Goal: Book appointment/travel/reservation

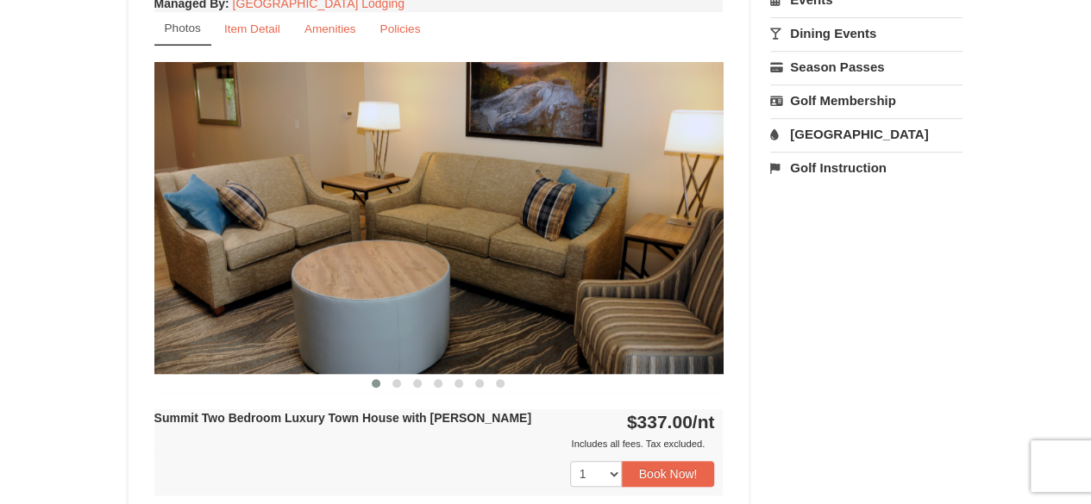
scroll to position [643, 0]
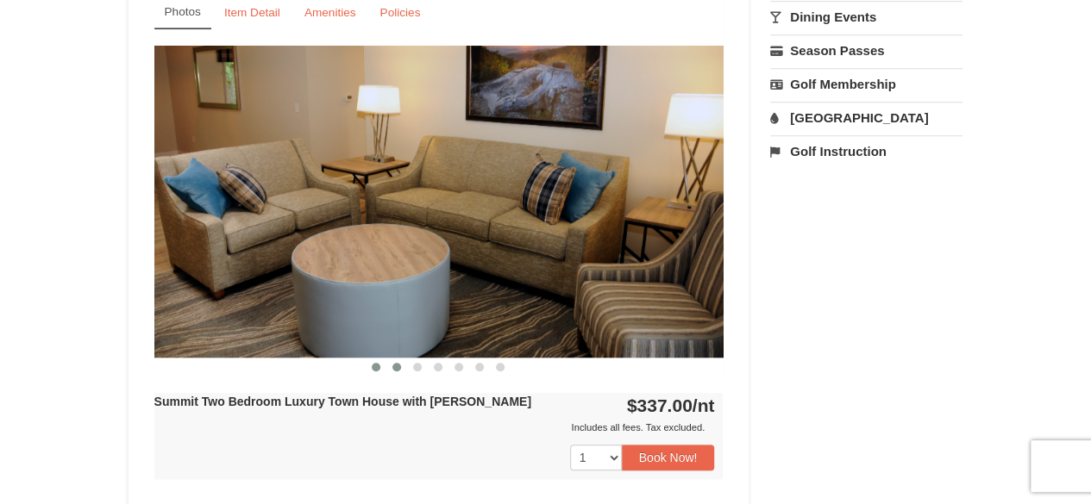
click at [397, 365] on span at bounding box center [396, 367] width 9 height 9
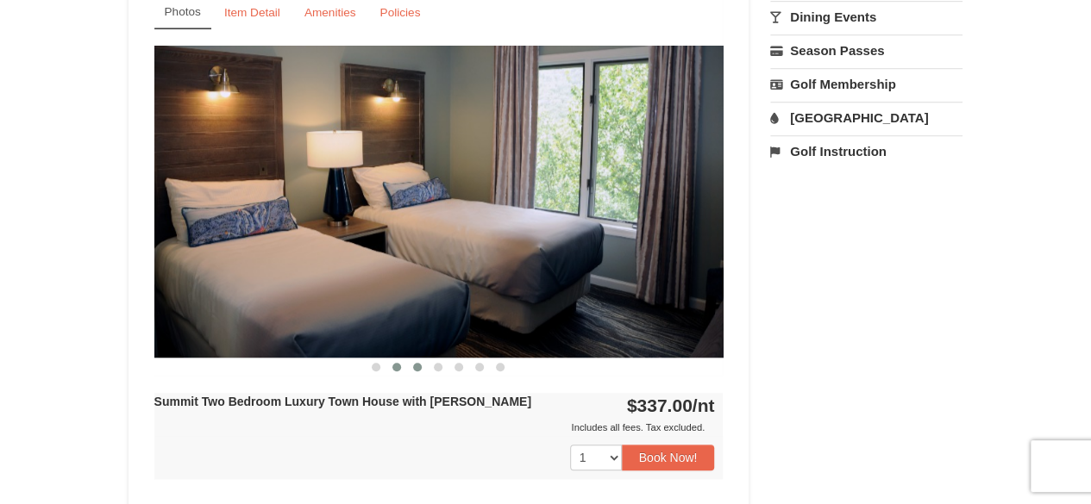
click at [417, 365] on span at bounding box center [417, 367] width 9 height 9
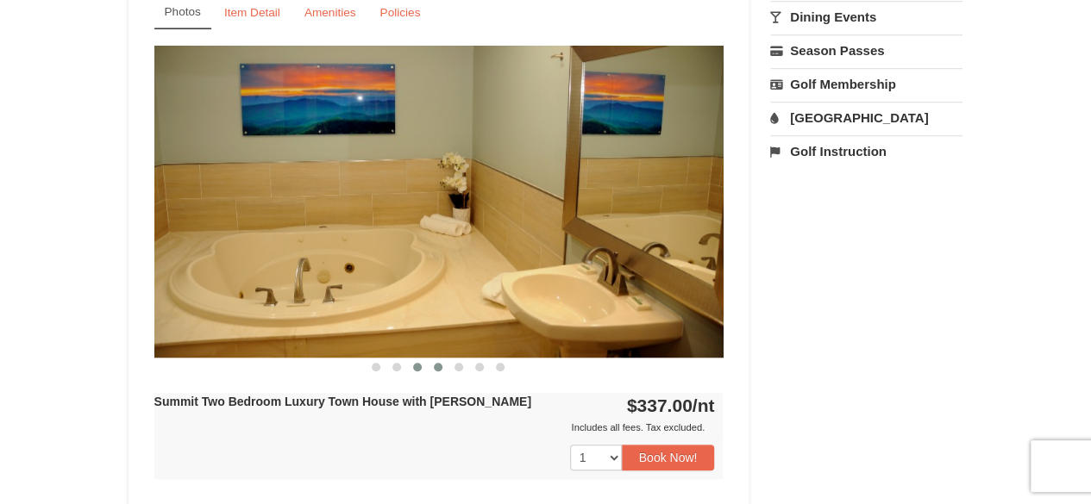
click at [435, 366] on span at bounding box center [438, 367] width 9 height 9
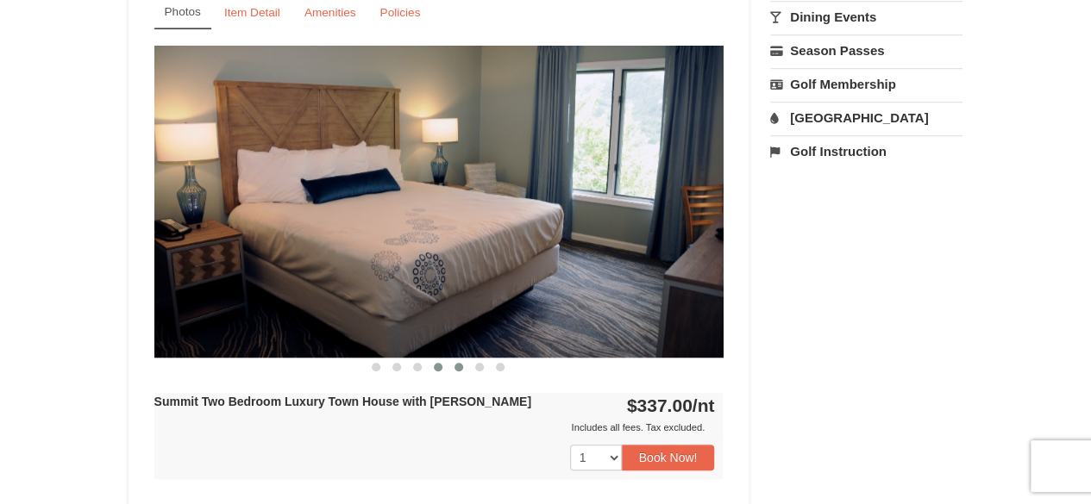
click at [459, 365] on span at bounding box center [458, 367] width 9 height 9
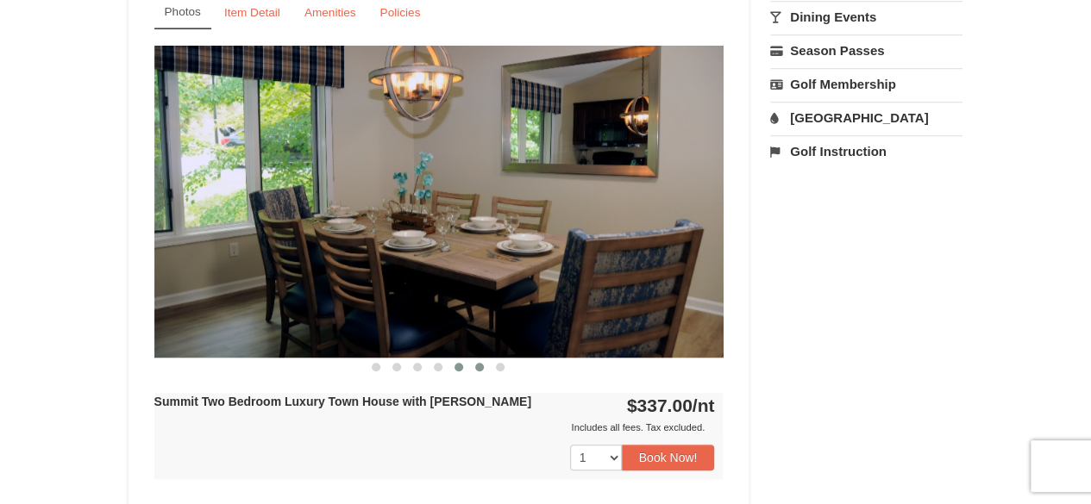
click at [478, 364] on span at bounding box center [479, 367] width 9 height 9
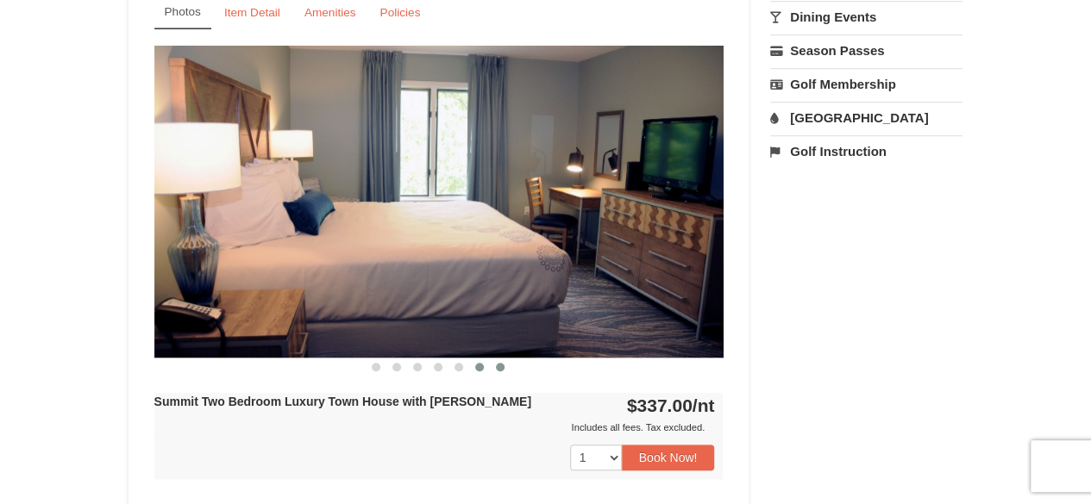
click at [497, 360] on button at bounding box center [500, 367] width 21 height 17
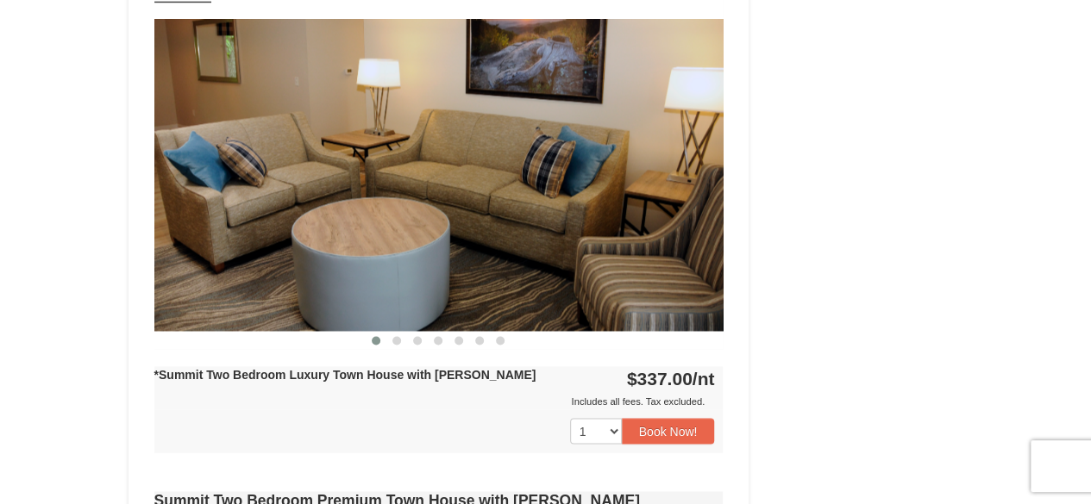
scroll to position [1253, 0]
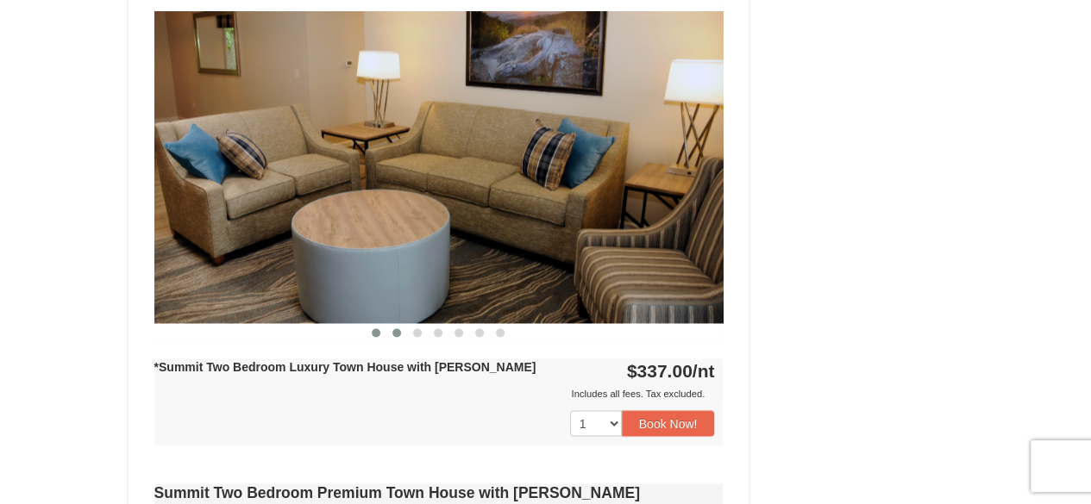
click at [398, 329] on span at bounding box center [396, 333] width 9 height 9
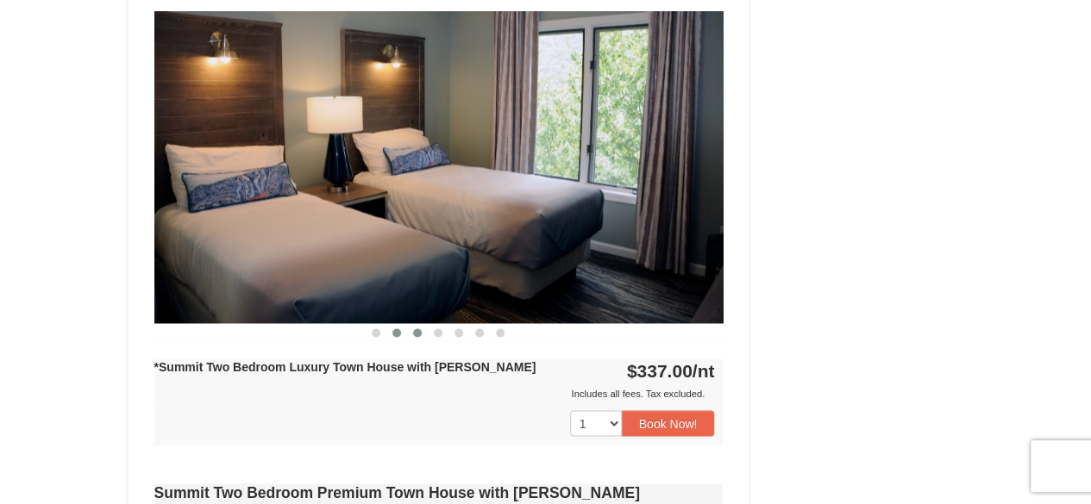
click at [416, 329] on span at bounding box center [417, 333] width 9 height 9
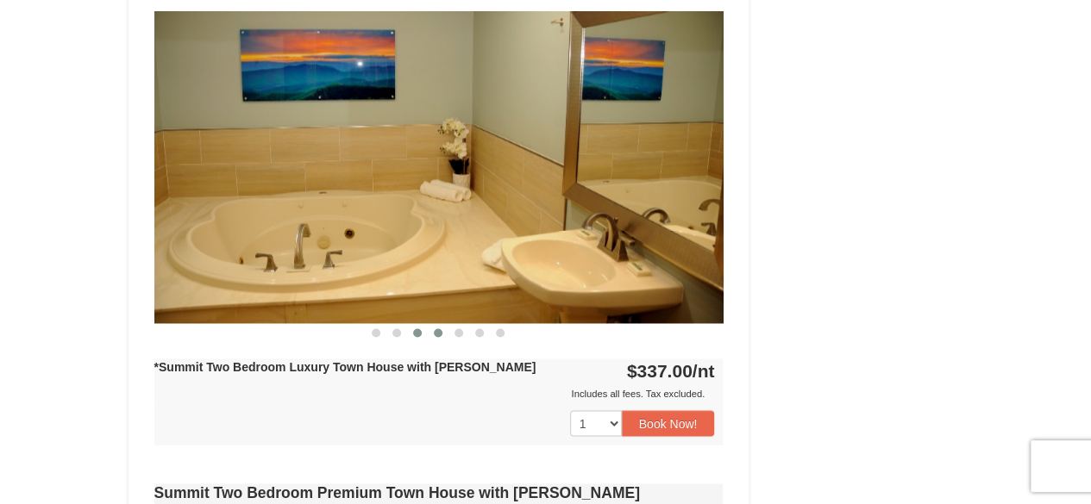
click at [437, 329] on span at bounding box center [438, 333] width 9 height 9
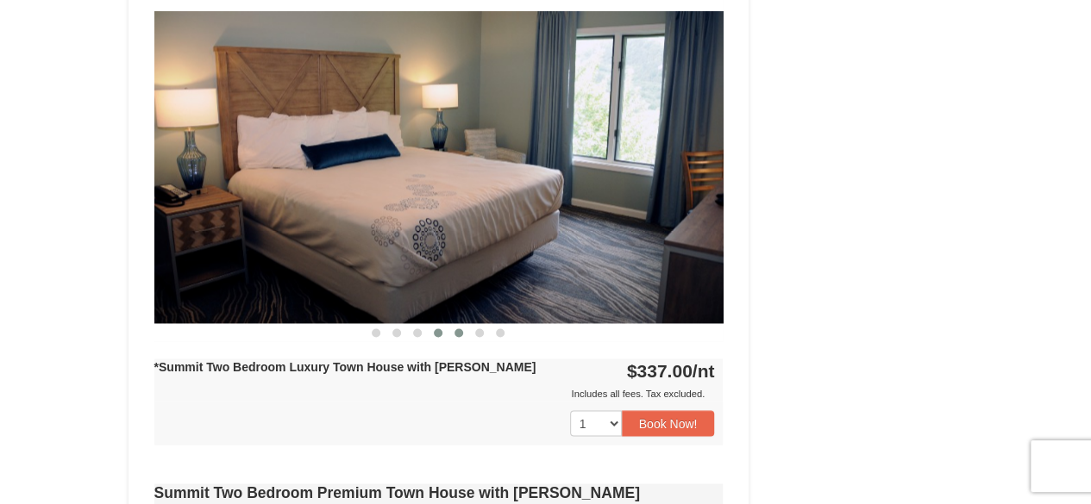
click at [461, 330] on span at bounding box center [458, 333] width 9 height 9
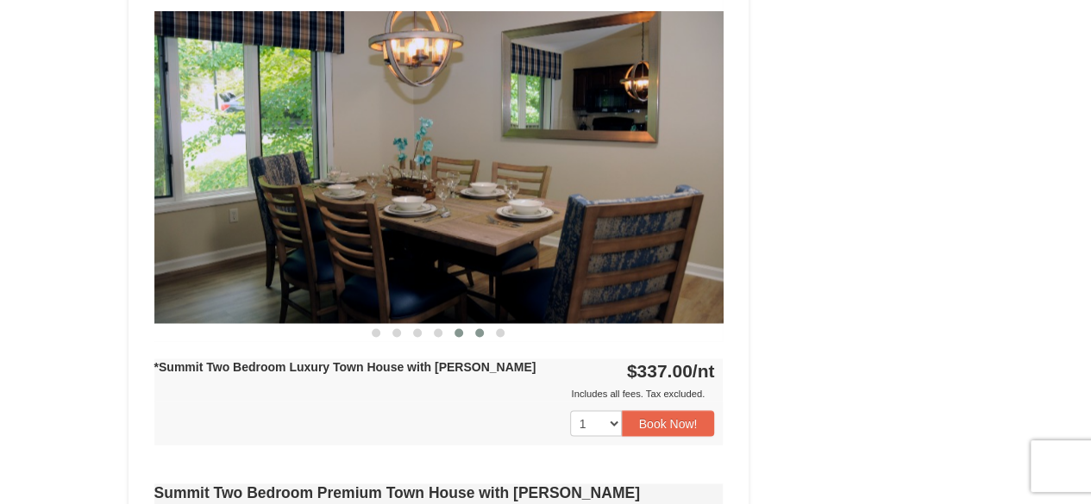
click at [479, 329] on span at bounding box center [479, 333] width 9 height 9
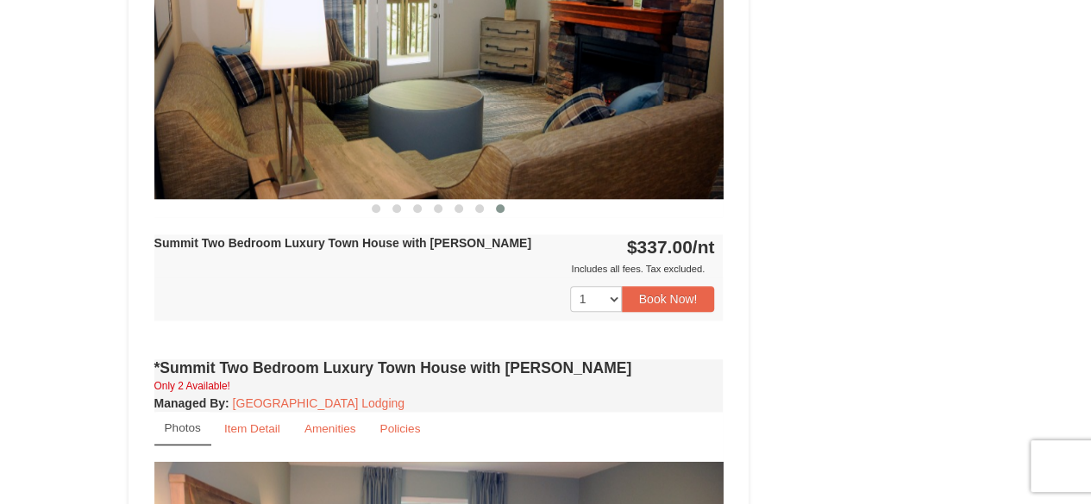
scroll to position [788, 0]
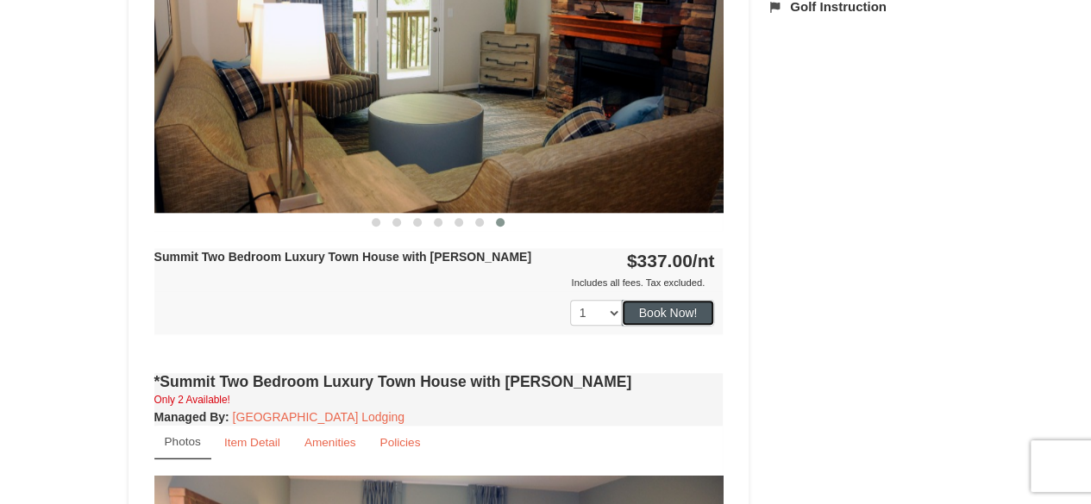
click at [653, 306] on button "Book Now!" at bounding box center [668, 313] width 93 height 26
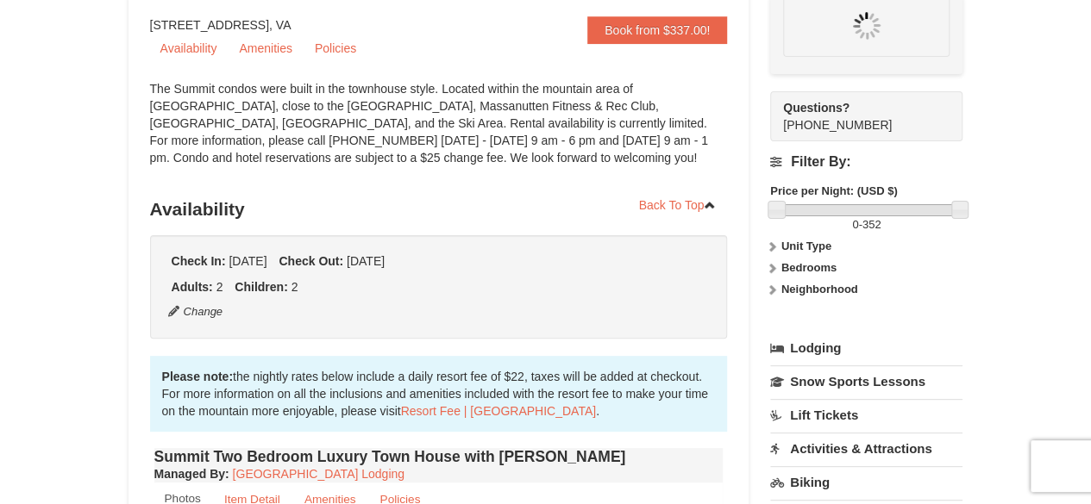
scroll to position [151, 0]
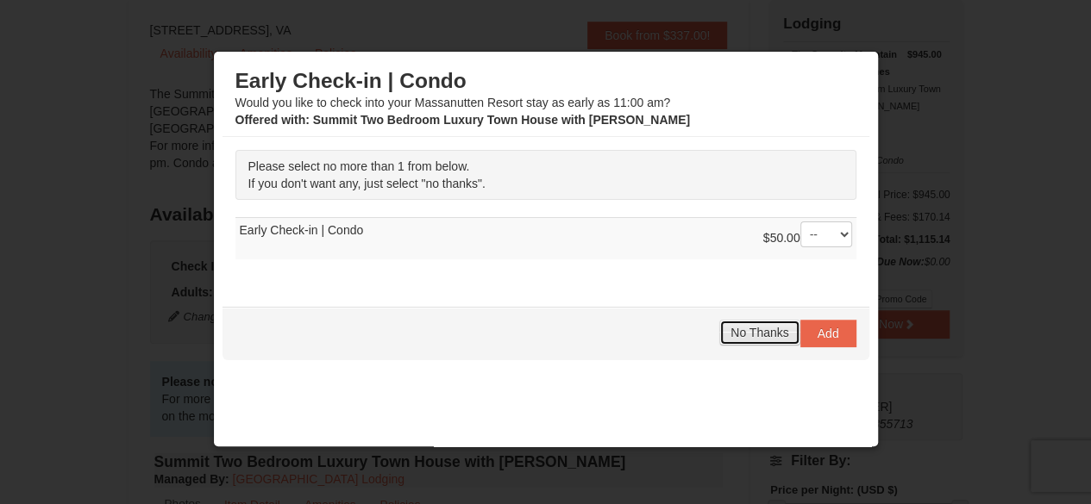
click at [752, 332] on span "No Thanks" at bounding box center [759, 333] width 58 height 14
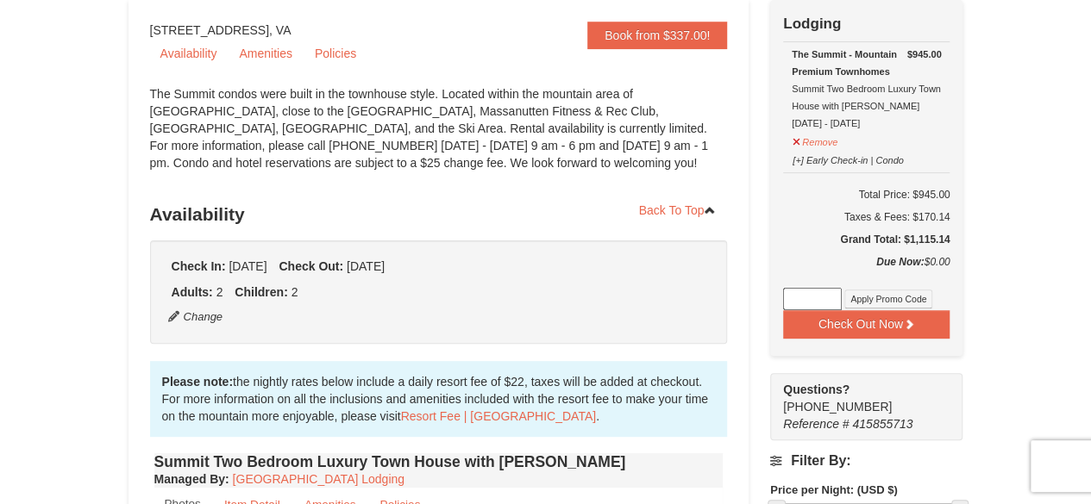
drag, startPoint x: 1102, startPoint y: 11, endPoint x: 759, endPoint y: 196, distance: 389.7
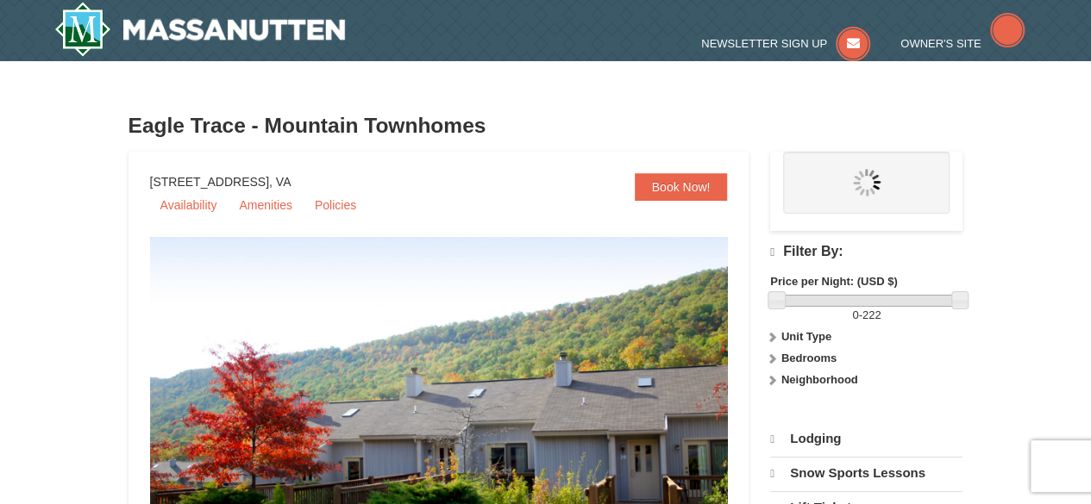
select select "9"
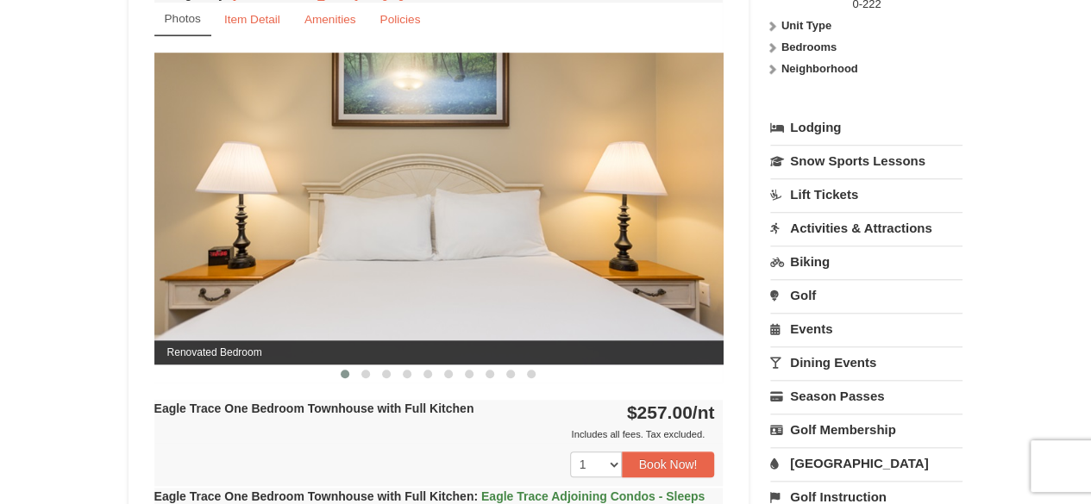
scroll to position [706, 0]
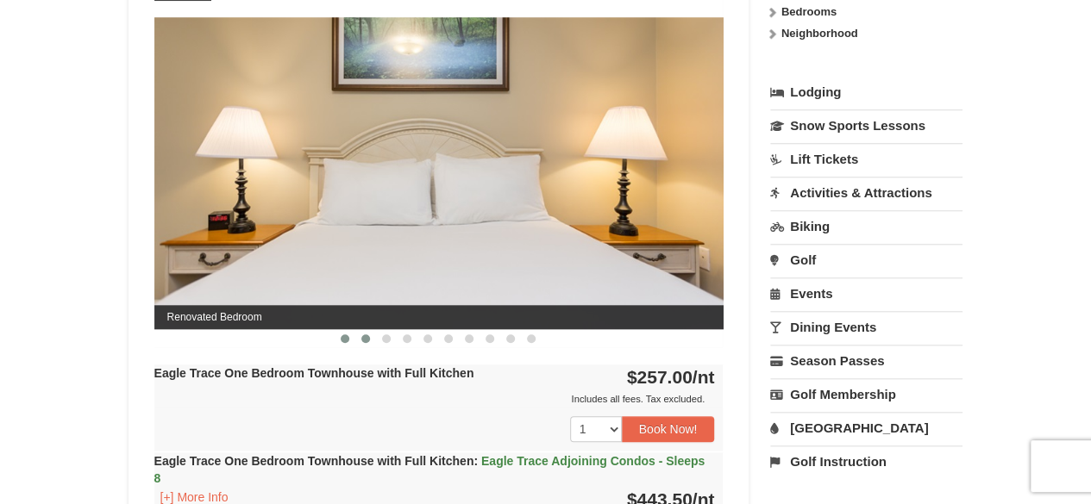
click at [365, 337] on span at bounding box center [365, 339] width 9 height 9
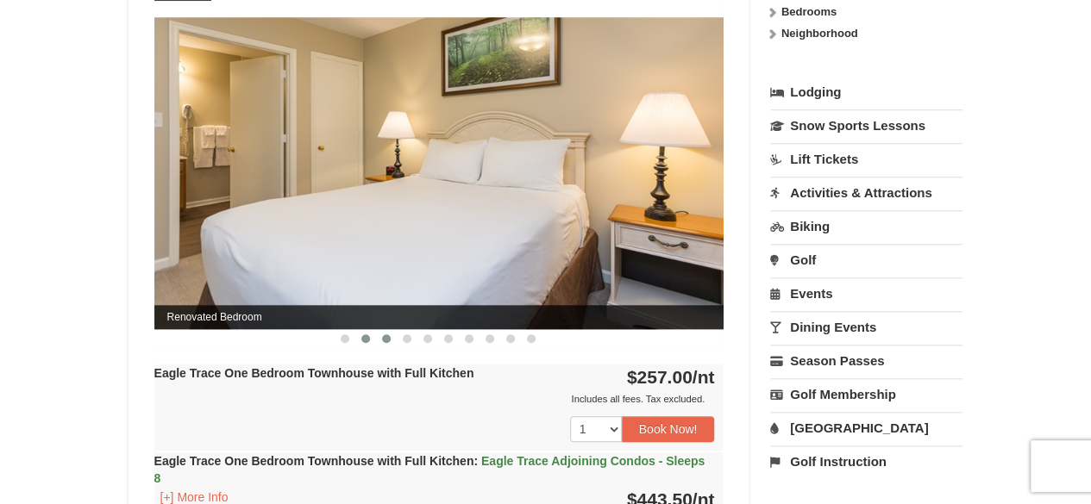
click at [386, 340] on span at bounding box center [386, 339] width 9 height 9
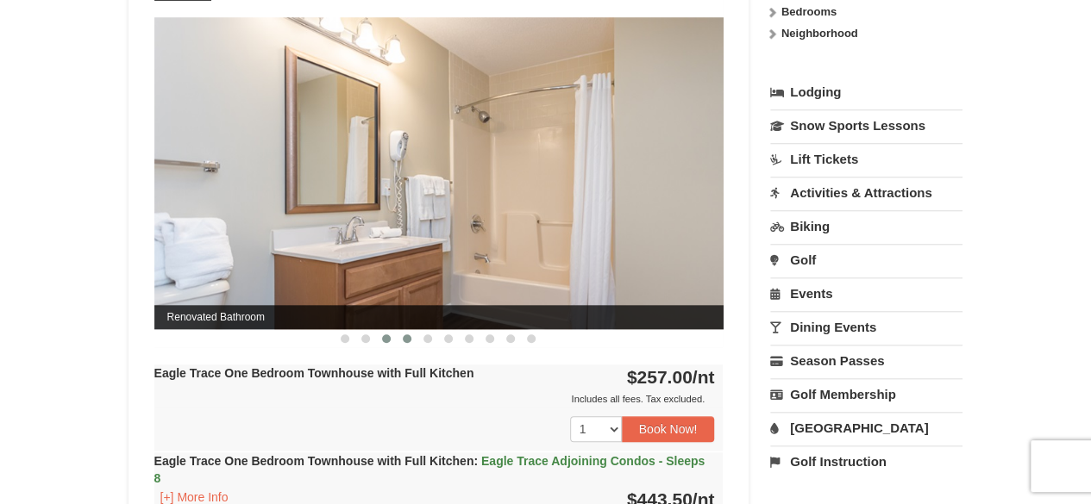
click at [411, 335] on button at bounding box center [407, 338] width 21 height 17
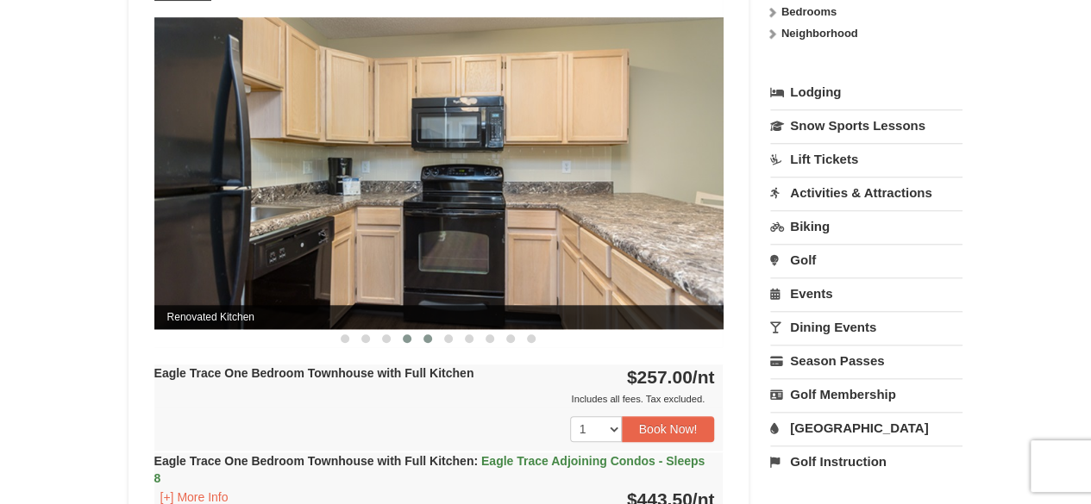
click at [430, 336] on span at bounding box center [427, 339] width 9 height 9
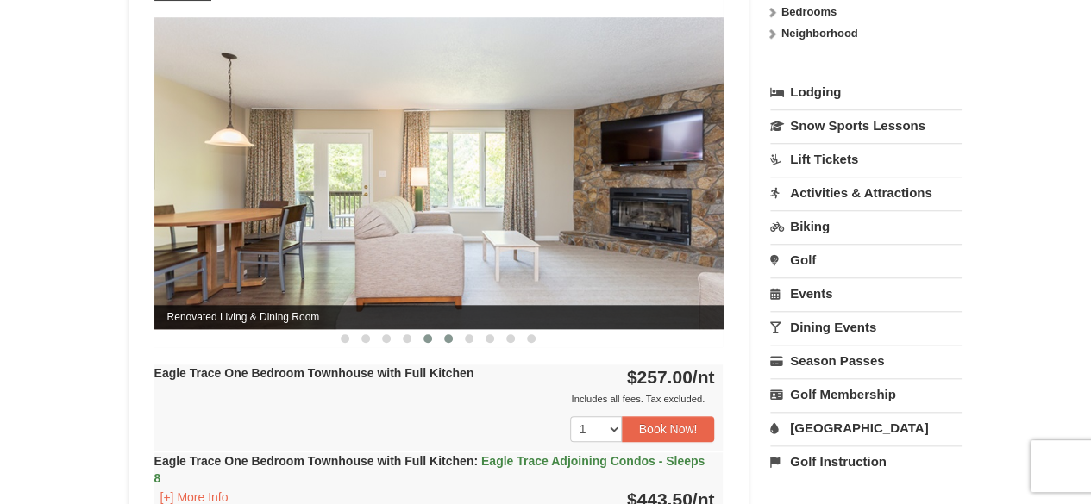
click at [450, 337] on span at bounding box center [448, 339] width 9 height 9
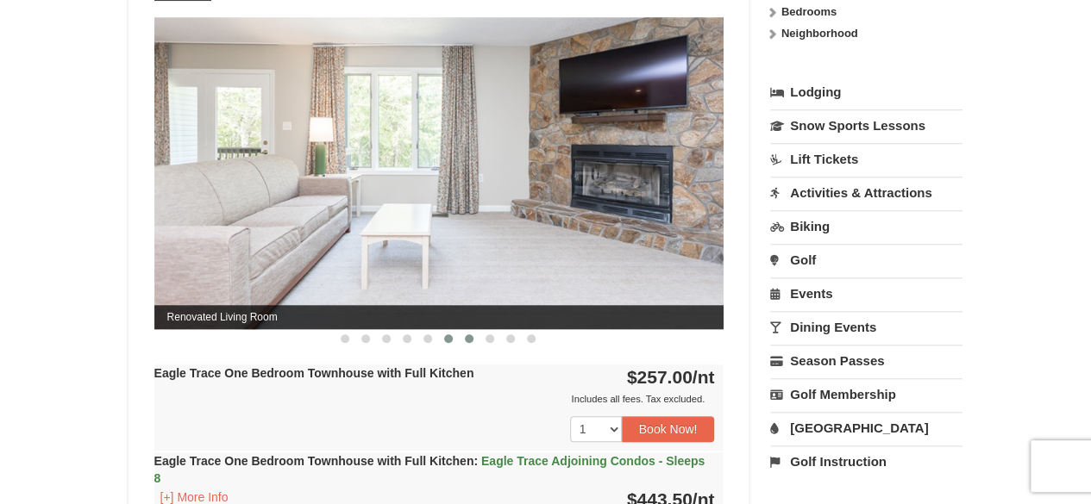
click at [471, 340] on span at bounding box center [469, 339] width 9 height 9
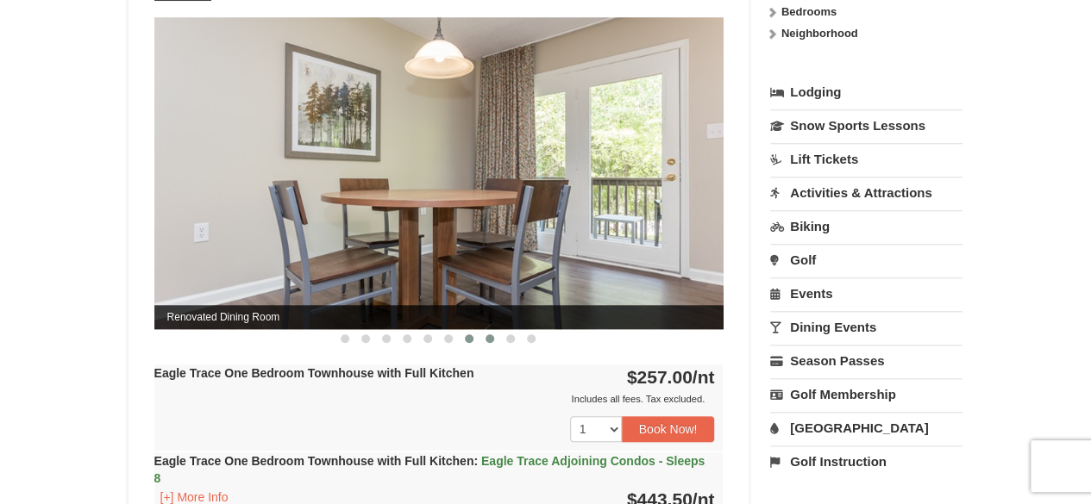
click at [487, 337] on span at bounding box center [489, 339] width 9 height 9
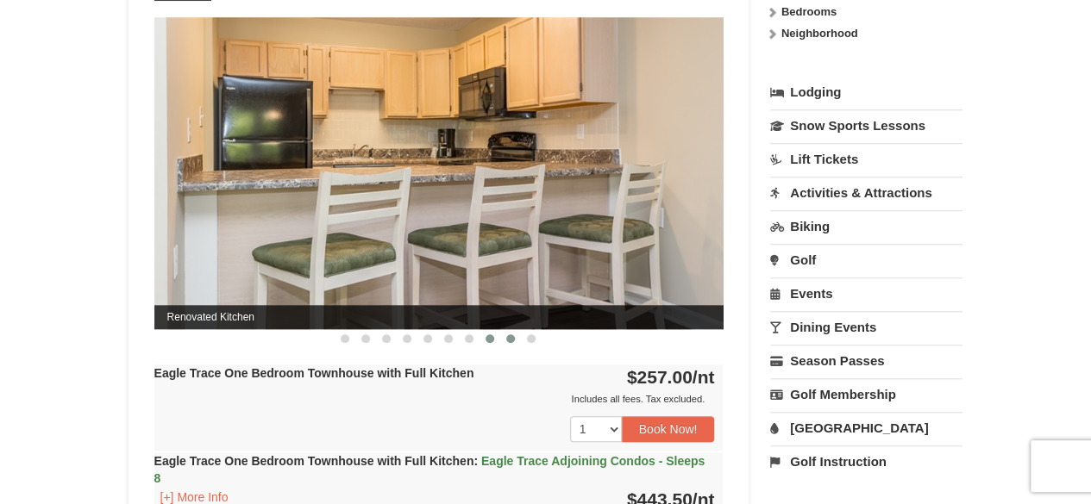
click at [513, 337] on span at bounding box center [510, 339] width 9 height 9
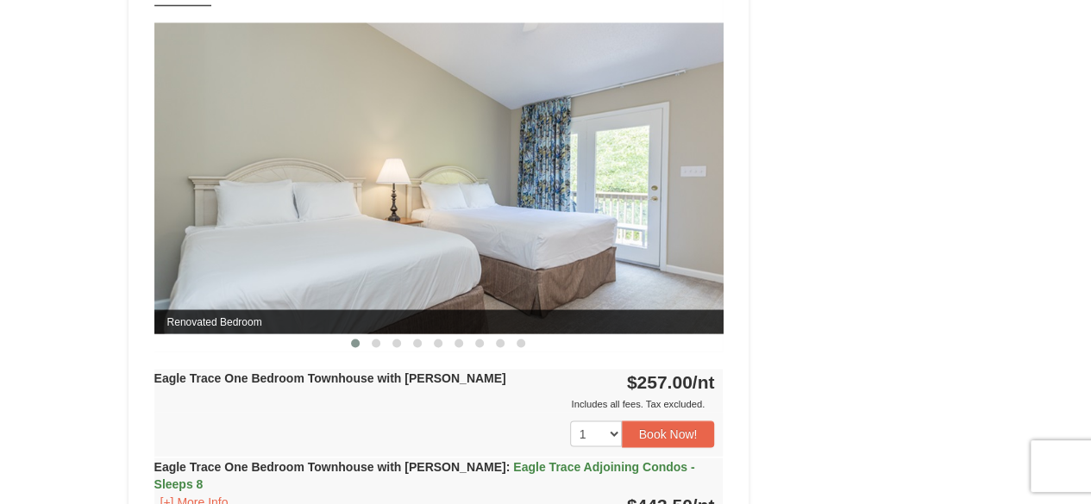
scroll to position [1442, 0]
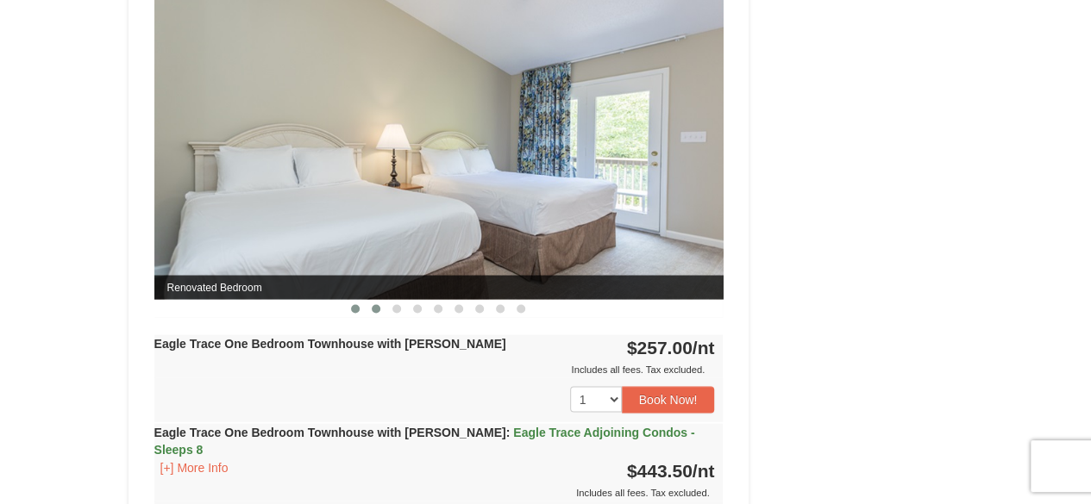
click at [374, 304] on span at bounding box center [376, 308] width 9 height 9
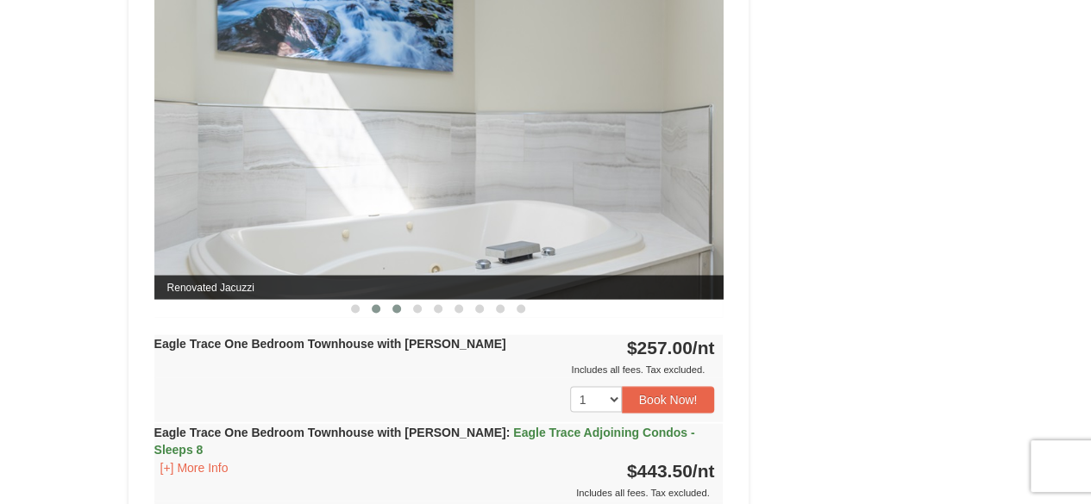
click at [397, 304] on span at bounding box center [396, 308] width 9 height 9
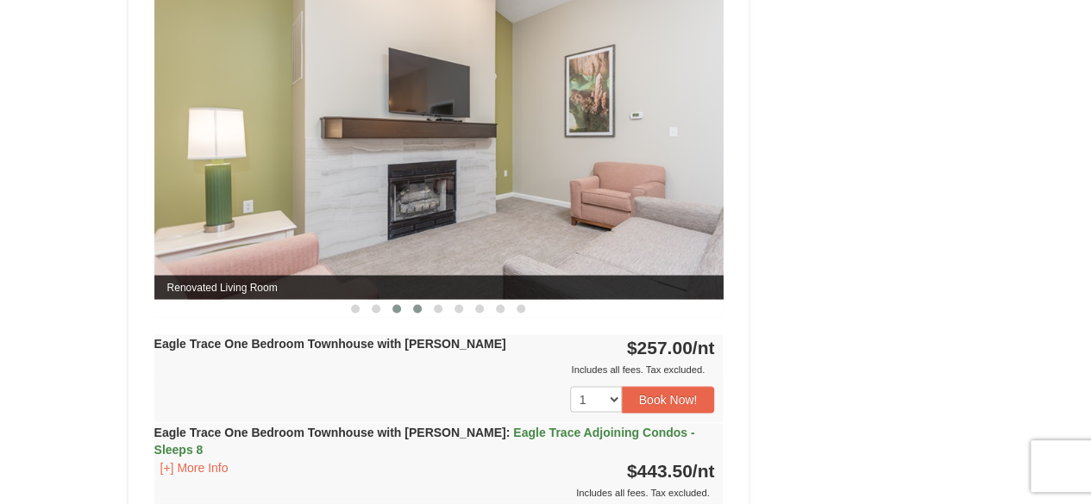
click at [418, 306] on span at bounding box center [417, 308] width 9 height 9
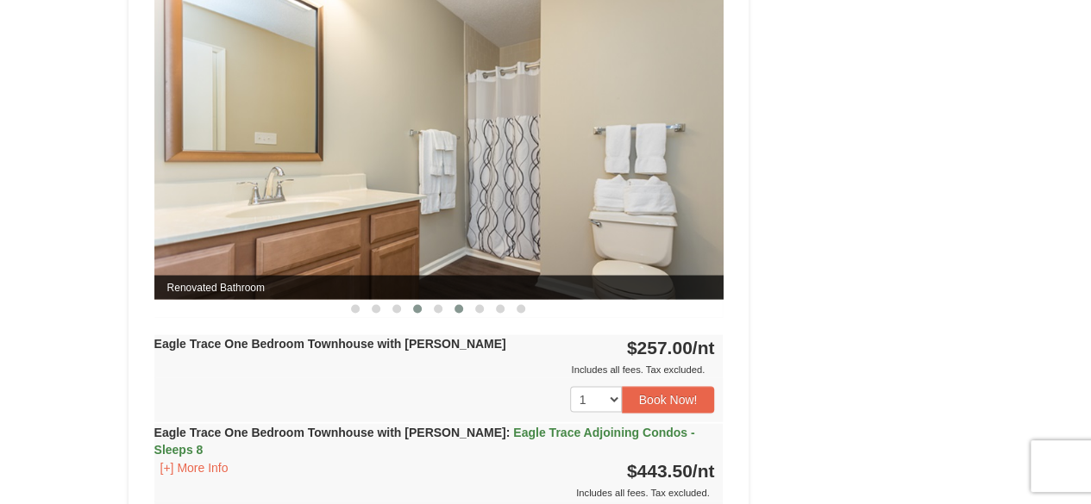
click at [459, 304] on span at bounding box center [458, 308] width 9 height 9
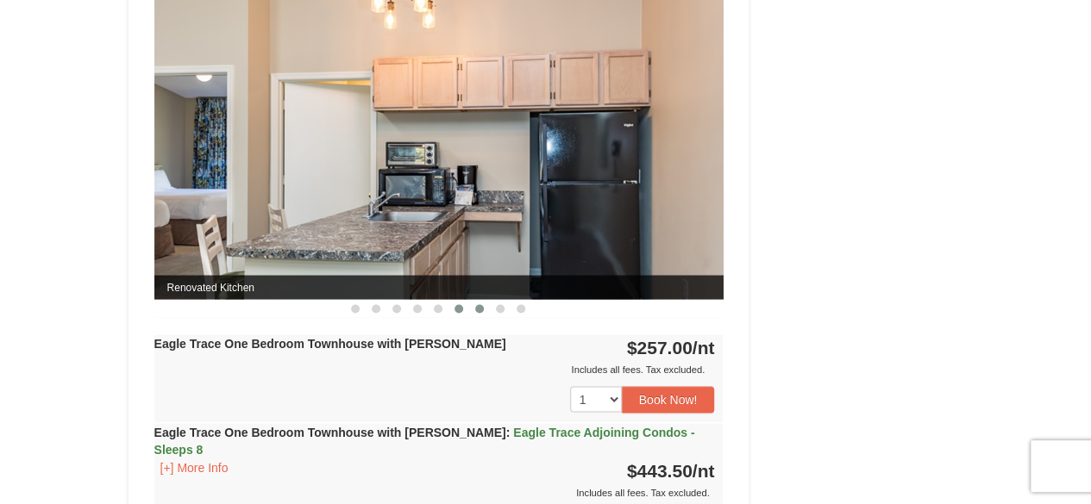
click at [481, 308] on span at bounding box center [479, 308] width 9 height 9
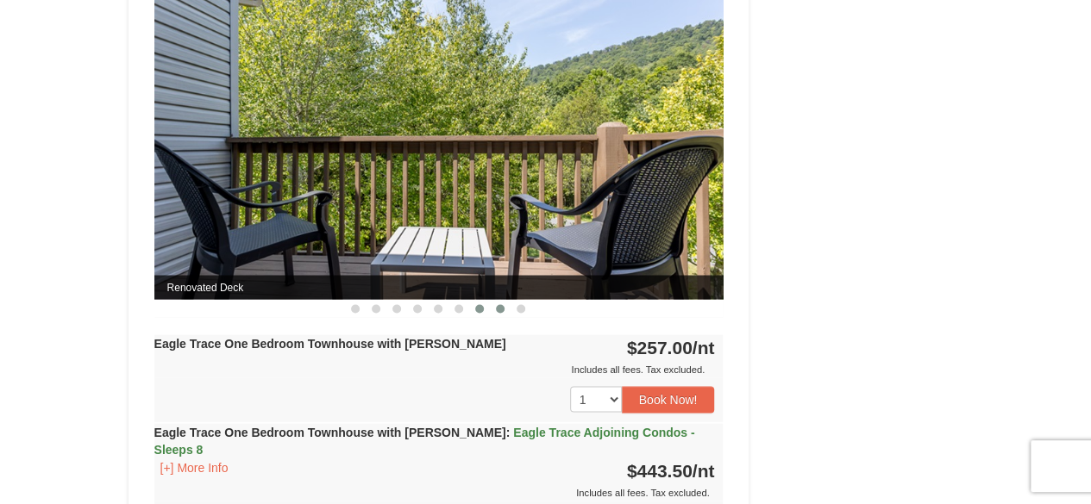
click at [498, 308] on span at bounding box center [500, 308] width 9 height 9
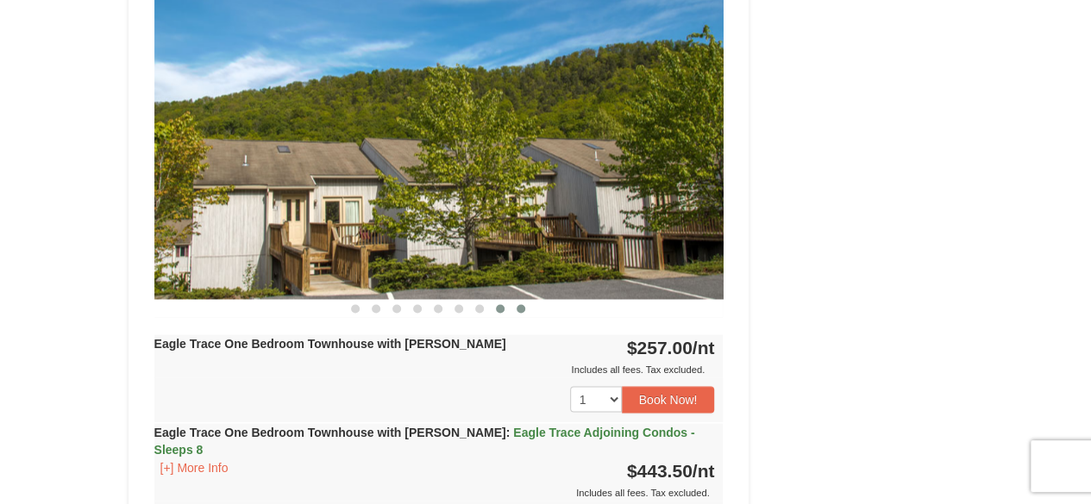
click at [523, 306] on span at bounding box center [521, 308] width 9 height 9
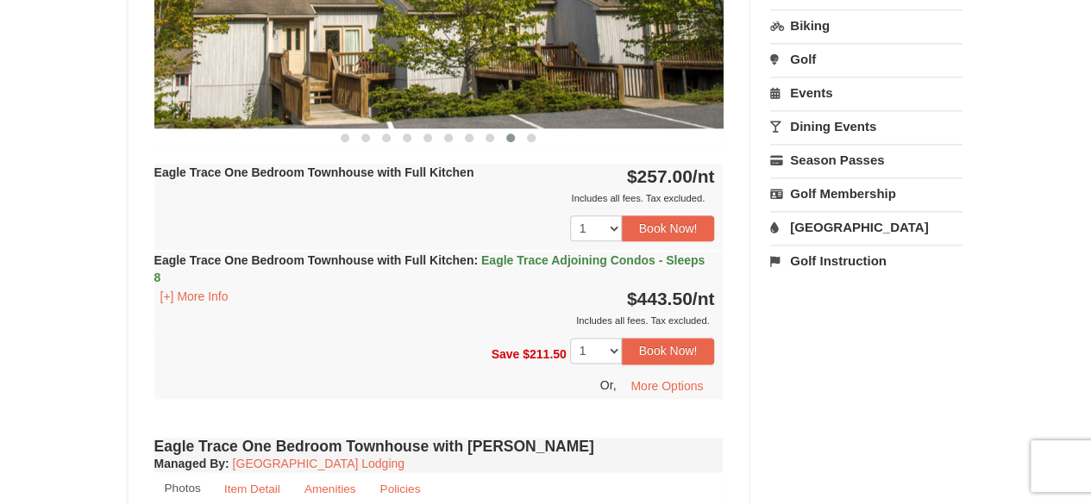
scroll to position [911, 0]
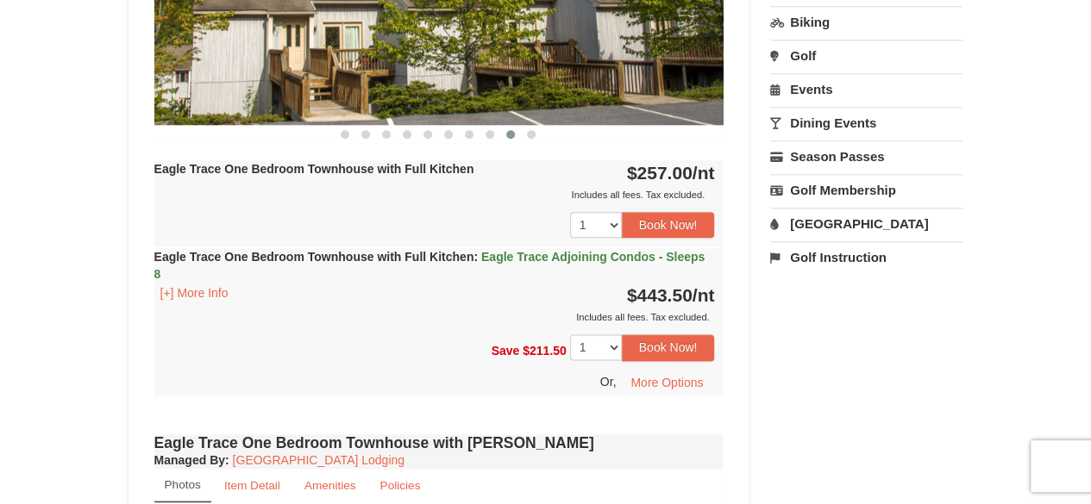
click at [542, 253] on span "Eagle Trace Adjoining Condos - Sleeps 8" at bounding box center [429, 265] width 551 height 31
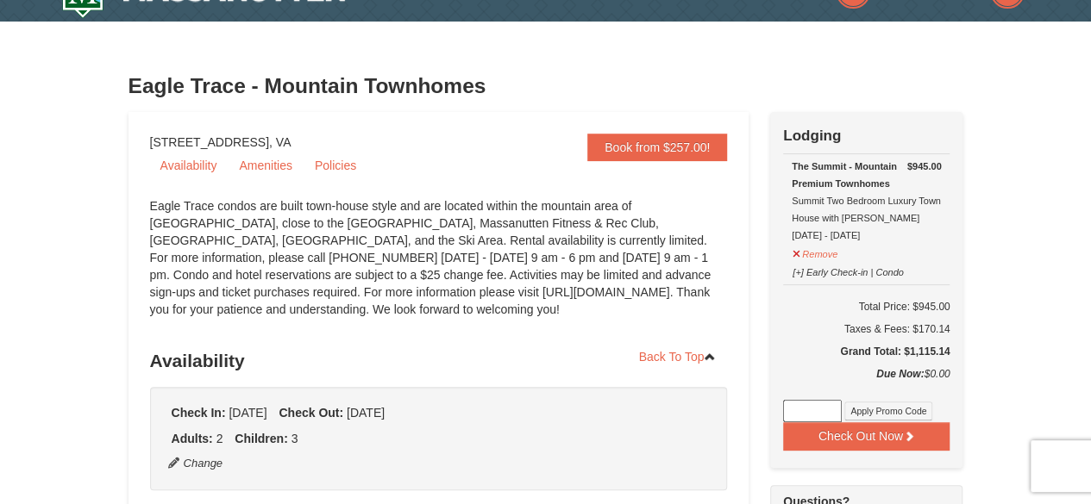
scroll to position [0, 0]
